Goal: Task Accomplishment & Management: Complete application form

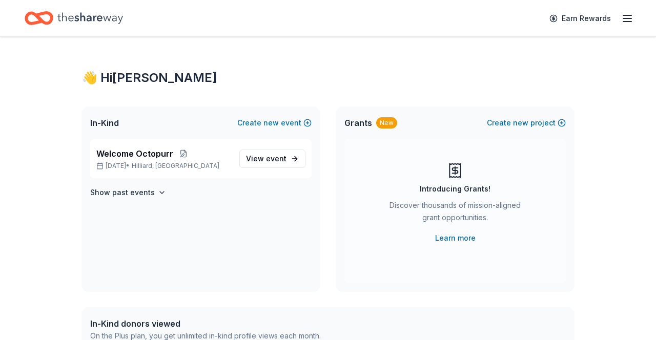
click at [276, 156] on span "event" at bounding box center [276, 158] width 20 height 9
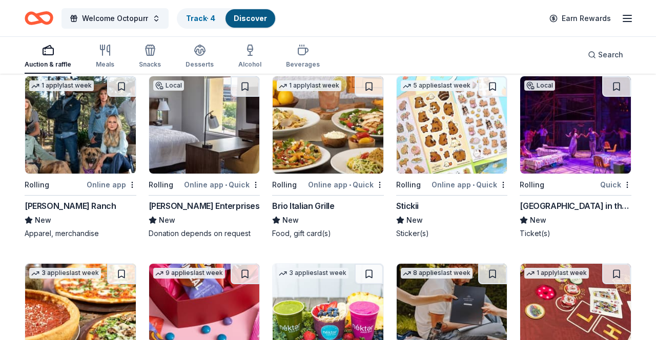
scroll to position [2087, 0]
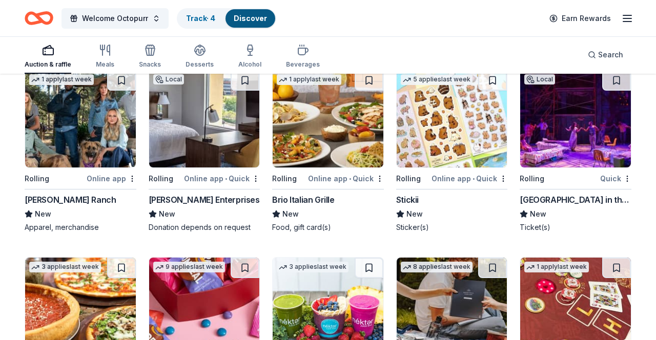
click at [43, 154] on img at bounding box center [80, 118] width 111 height 97
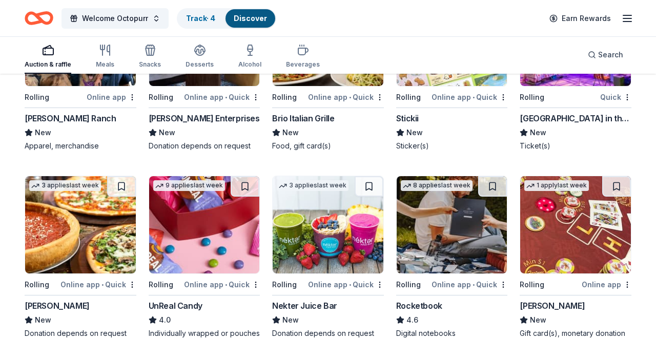
scroll to position [2169, 0]
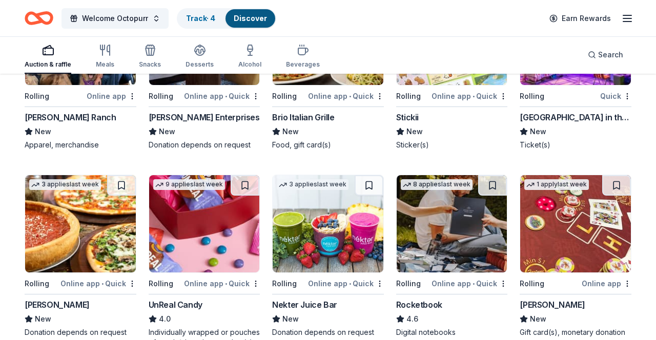
click at [53, 178] on div "3 applies last week" at bounding box center [65, 183] width 80 height 17
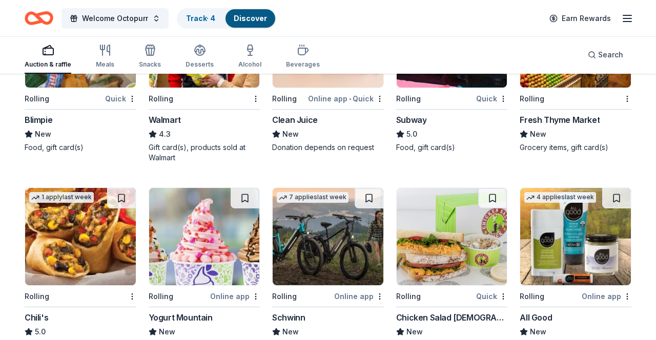
scroll to position [3907, 0]
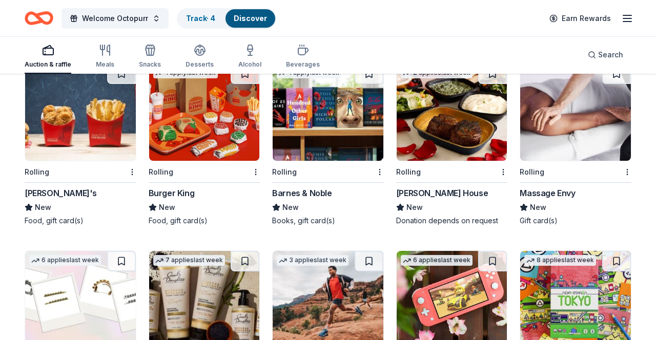
scroll to position [5592, 0]
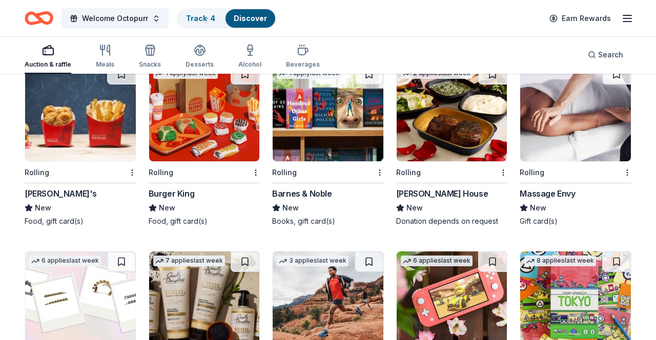
click at [549, 124] on img at bounding box center [575, 112] width 111 height 97
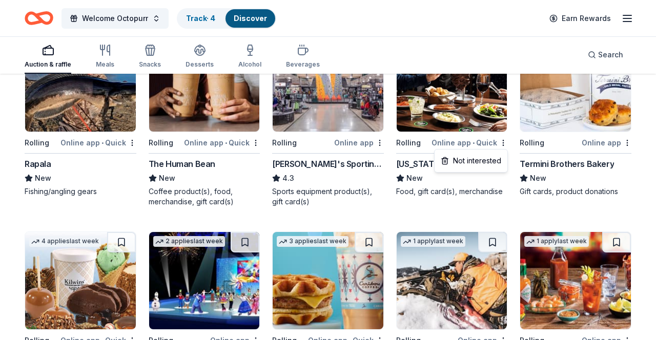
scroll to position [2424, 0]
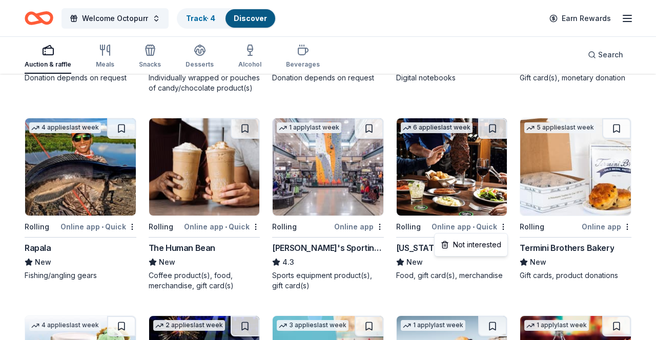
click at [447, 198] on img at bounding box center [452, 166] width 111 height 97
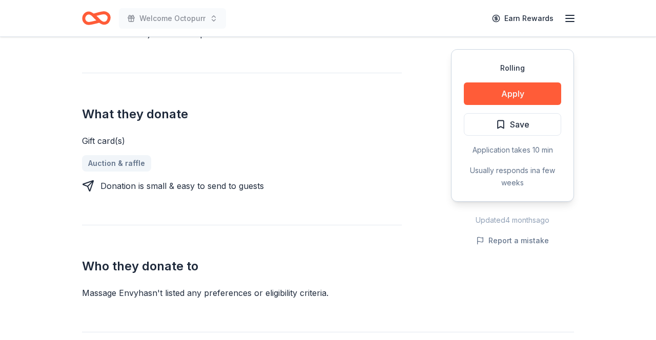
scroll to position [365, 0]
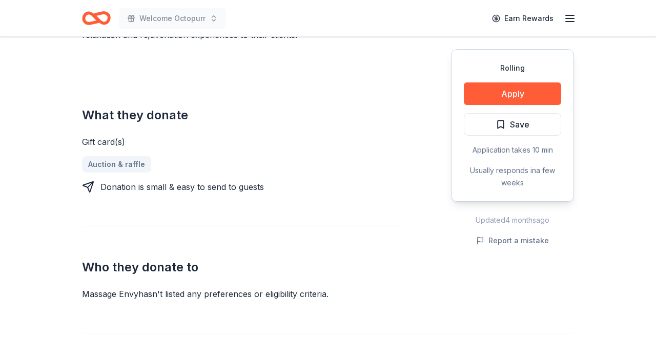
click at [25, 36] on header "Welcome Octopurr Earn Rewards" at bounding box center [328, 18] width 656 height 37
click at [536, 90] on button "Apply" at bounding box center [512, 94] width 97 height 23
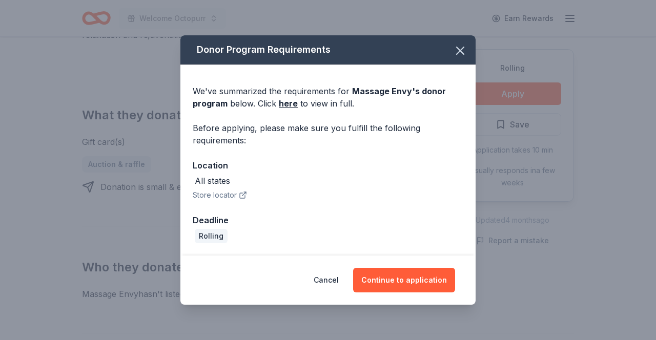
click at [237, 199] on button "Store locator" at bounding box center [220, 195] width 54 height 12
click at [388, 288] on button "Continue to application" at bounding box center [404, 280] width 102 height 25
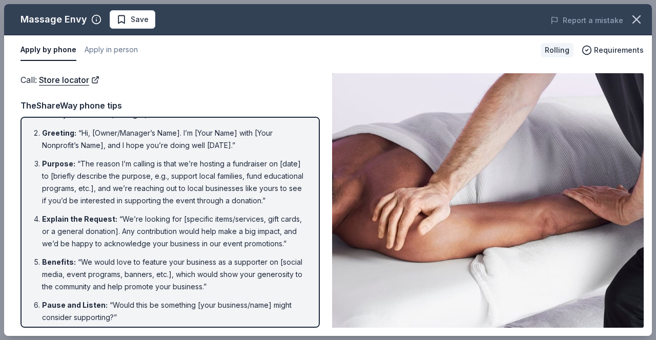
scroll to position [0, 0]
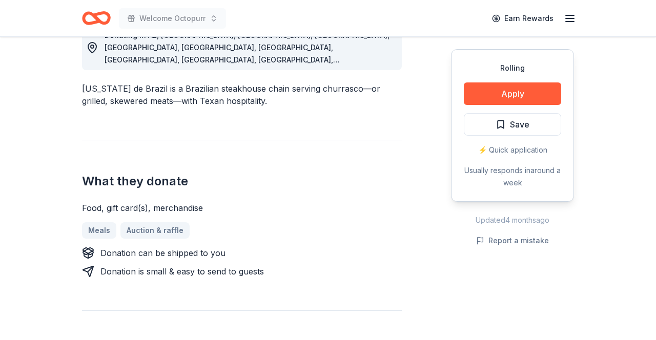
scroll to position [311, 0]
click at [529, 88] on button "Apply" at bounding box center [512, 94] width 97 height 23
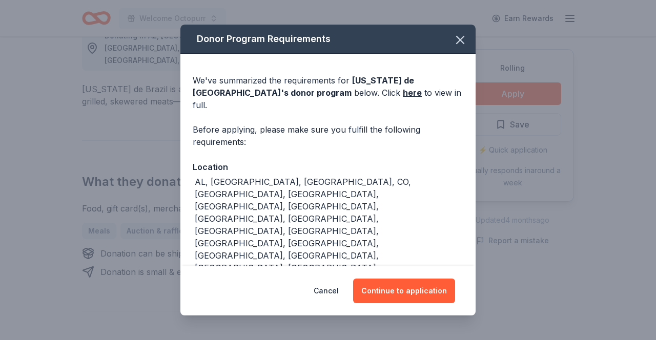
click at [427, 281] on button "Continue to application" at bounding box center [404, 291] width 102 height 25
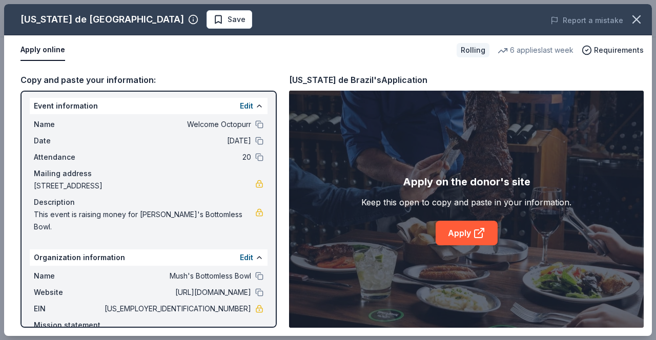
scroll to position [0, 0]
